Goal: Transaction & Acquisition: Purchase product/service

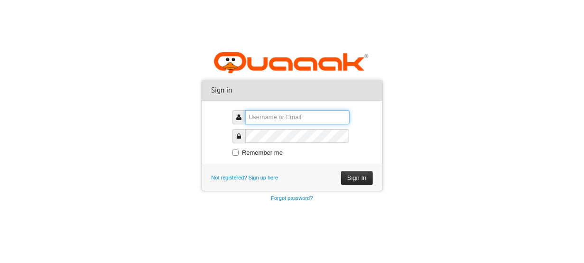
type input "onlinepay"
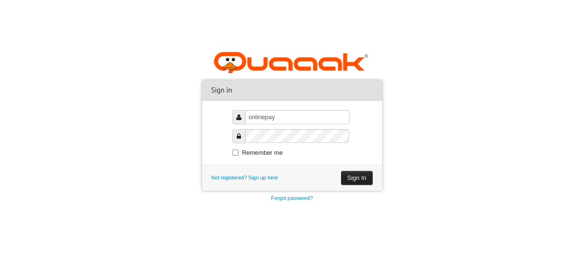
click at [353, 176] on button "Sign In" at bounding box center [356, 178] width 31 height 14
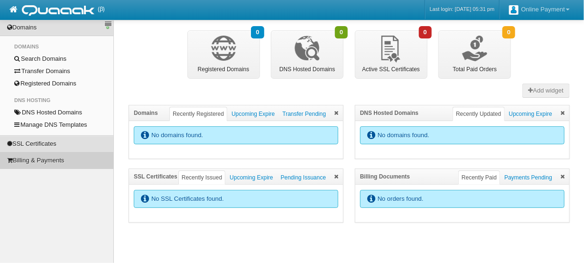
click at [47, 159] on link "Billing & Payments" at bounding box center [56, 160] width 113 height 16
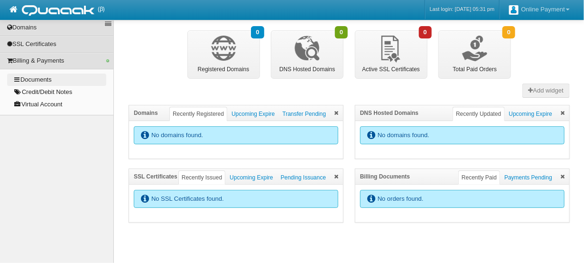
click at [42, 74] on link "Documents" at bounding box center [56, 80] width 99 height 12
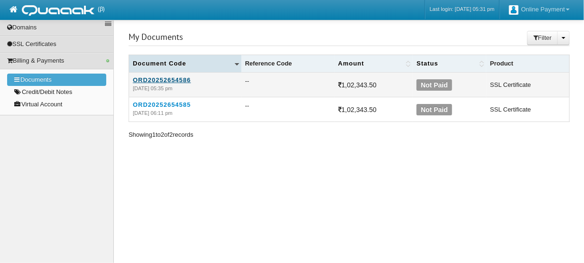
click at [153, 79] on link "ORD20252654586" at bounding box center [185, 79] width 105 height 7
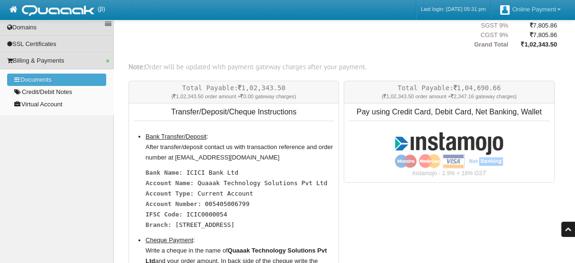
scroll to position [199, 0]
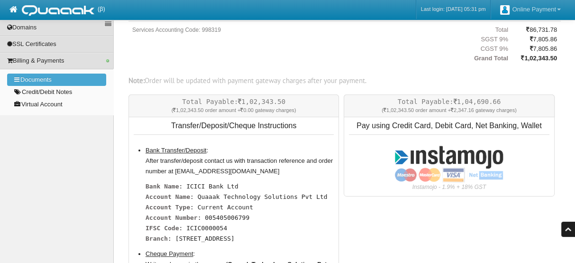
click at [455, 154] on input "image" at bounding box center [449, 163] width 109 height 37
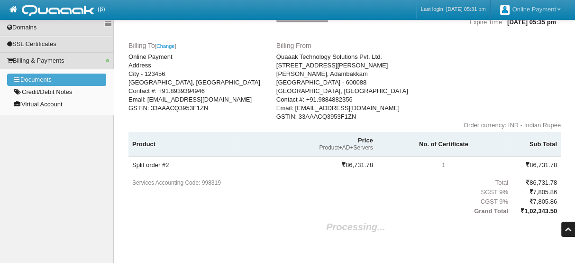
scroll to position [54, 0]
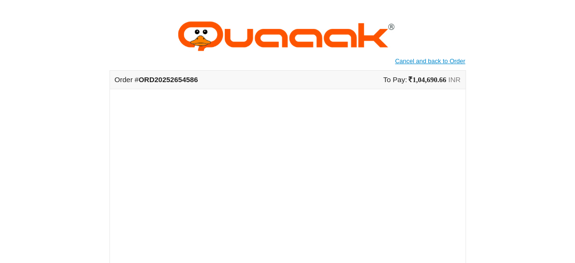
scroll to position [93, 0]
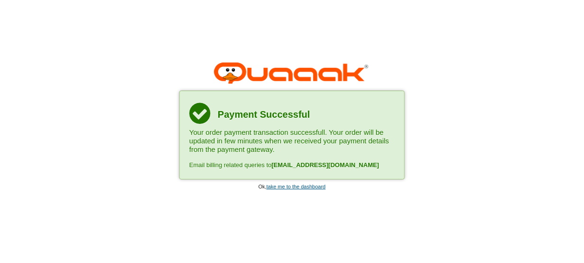
click at [288, 187] on link "take me to the dashboard" at bounding box center [296, 187] width 59 height 6
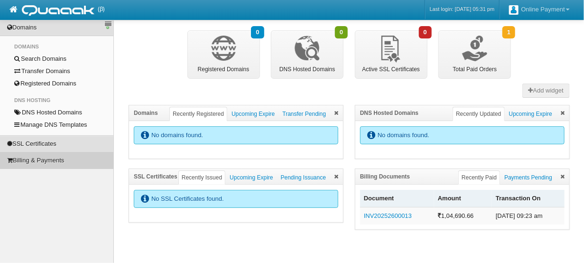
click at [33, 160] on link "Billing & Payments" at bounding box center [56, 160] width 113 height 16
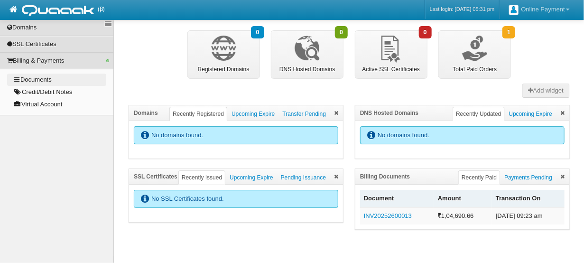
click at [48, 76] on link "Documents" at bounding box center [56, 80] width 99 height 12
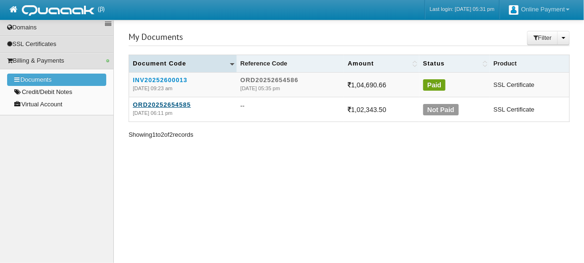
click at [146, 101] on link "ORD20252654585" at bounding box center [183, 104] width 100 height 7
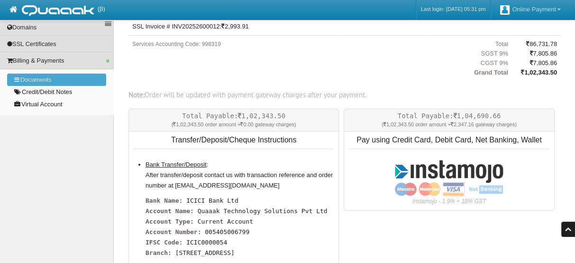
scroll to position [188, 0]
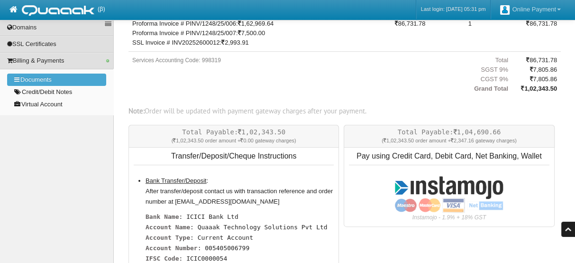
click at [430, 192] on input "image" at bounding box center [449, 194] width 109 height 37
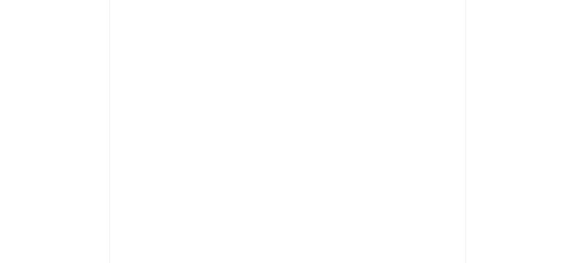
scroll to position [166, 0]
